Goal: Navigation & Orientation: Find specific page/section

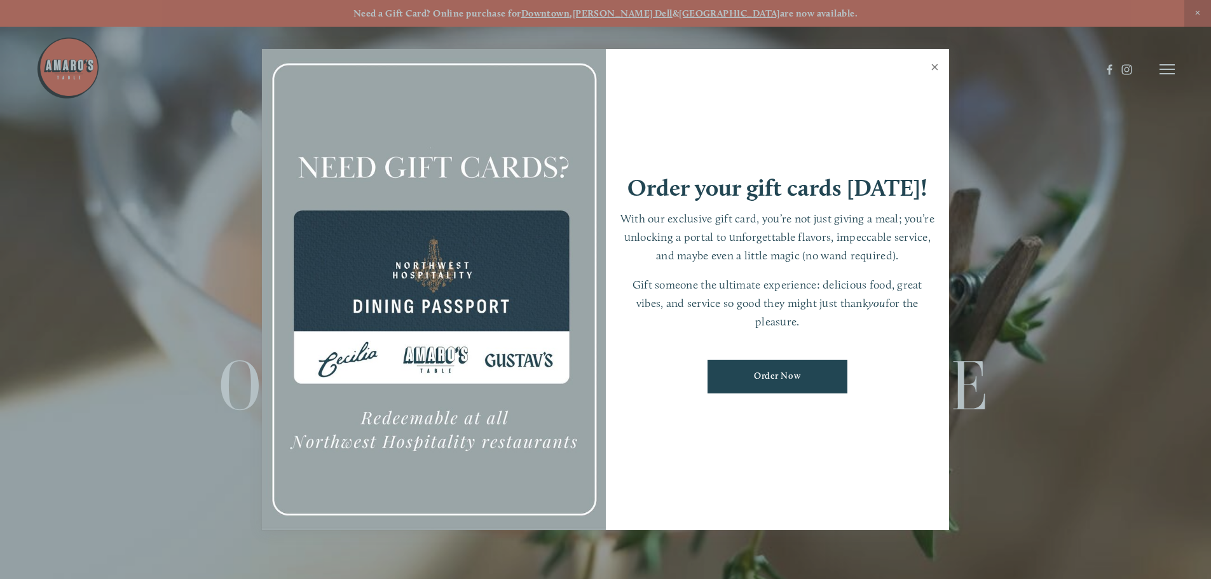
click at [934, 64] on link "Close" at bounding box center [934, 69] width 25 height 36
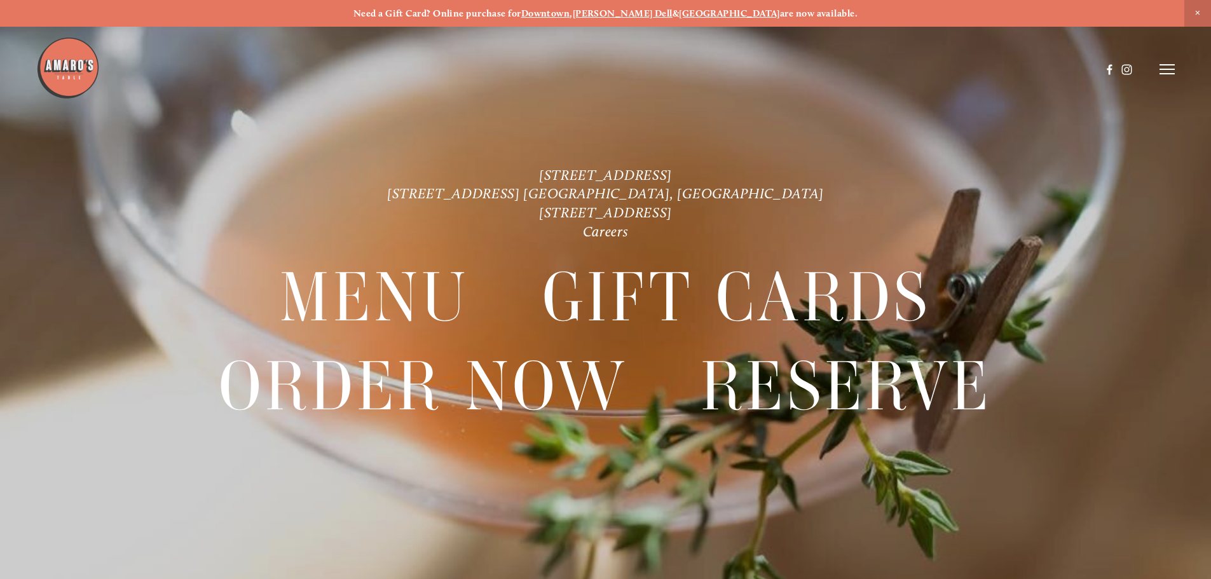
click at [1162, 74] on line at bounding box center [1166, 74] width 15 height 0
click at [1076, 67] on span "Reserve" at bounding box center [1075, 69] width 34 height 12
click at [1166, 67] on icon at bounding box center [1166, 69] width 15 height 11
click at [897, 70] on span "Menu" at bounding box center [900, 69] width 26 height 12
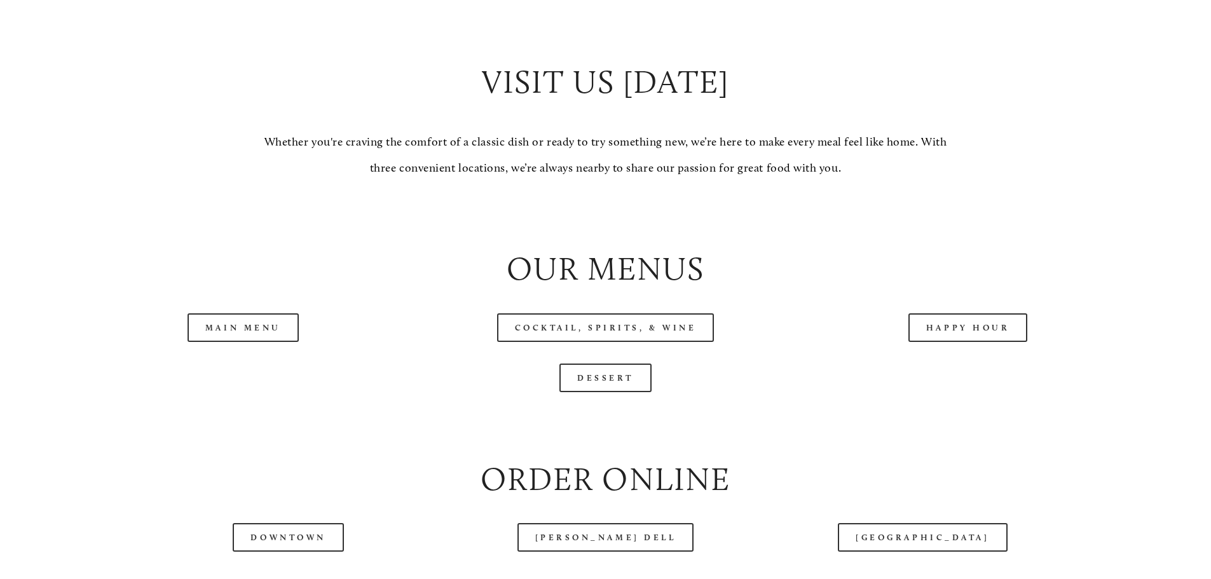
scroll to position [1271, 0]
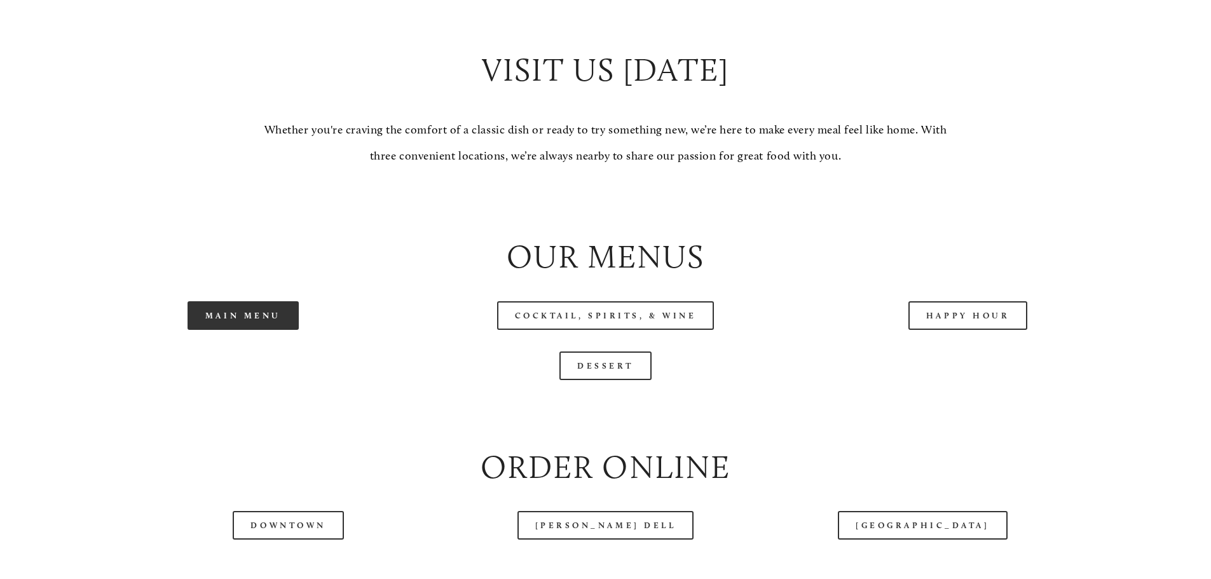
click at [264, 330] on link "Main Menu" at bounding box center [242, 315] width 111 height 29
